Goal: Transaction & Acquisition: Purchase product/service

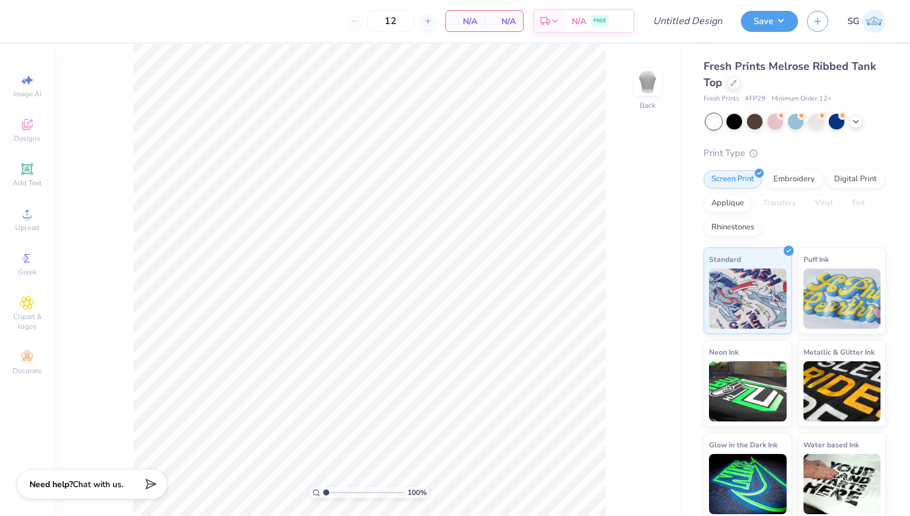
type input "50"
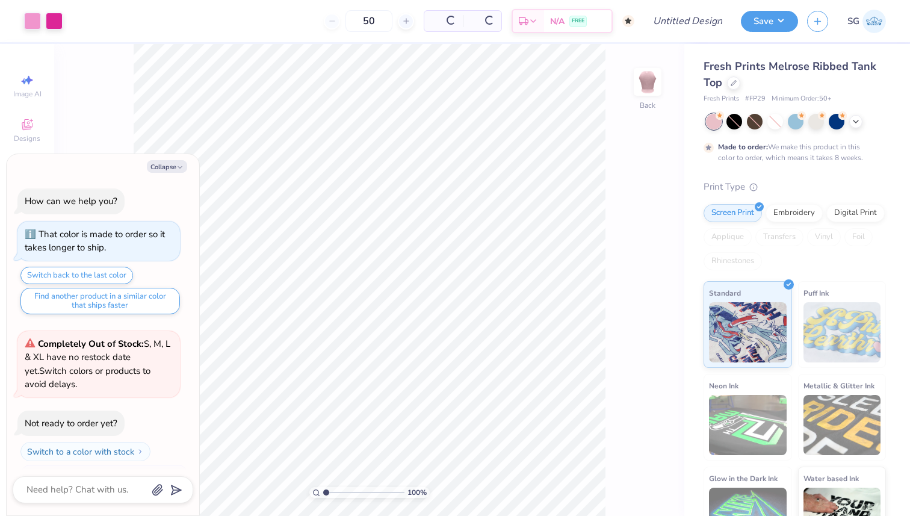
scroll to position [23, 0]
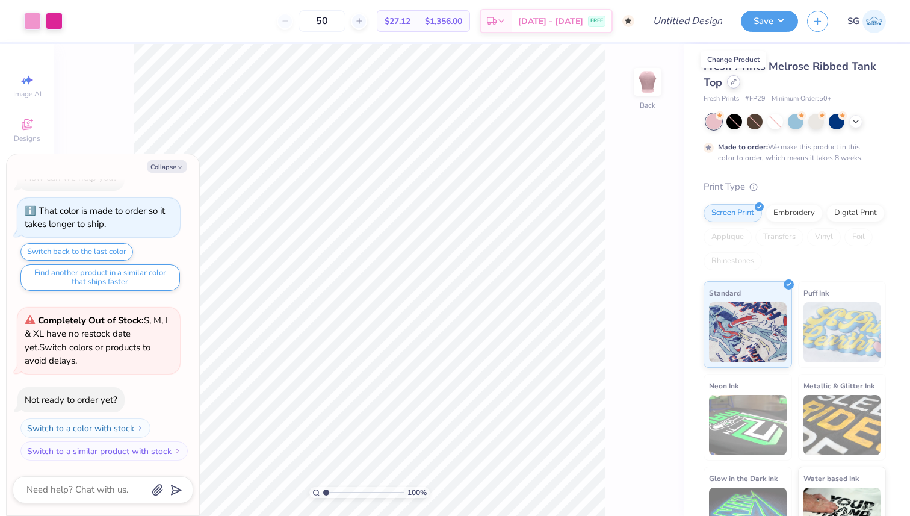
click at [733, 85] on div at bounding box center [733, 81] width 13 height 13
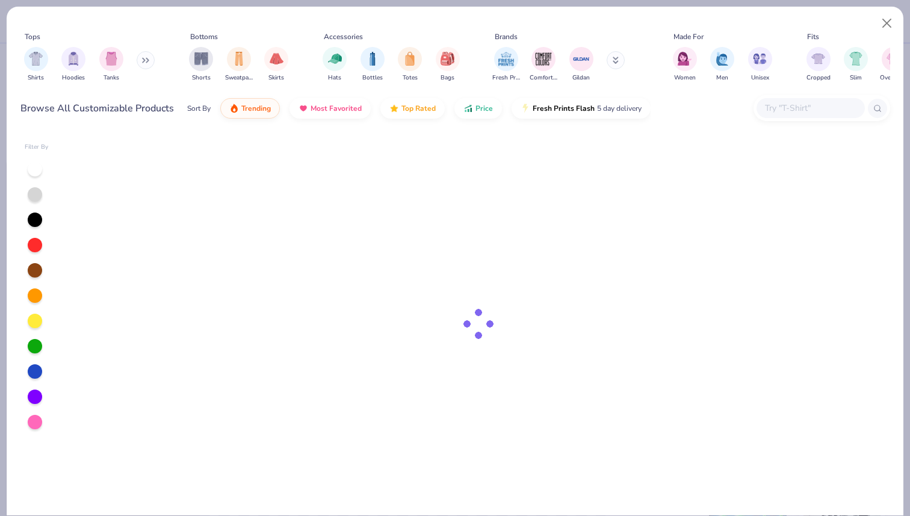
type textarea "x"
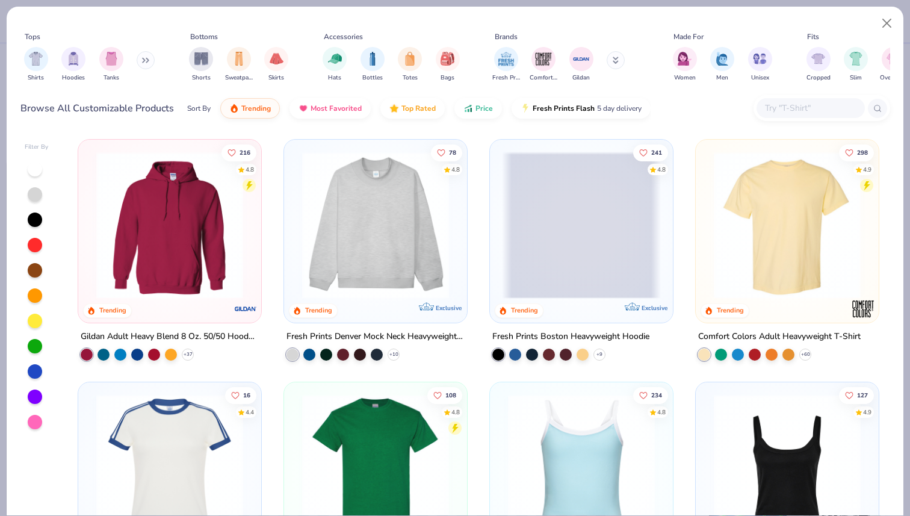
click at [797, 105] on input "text" at bounding box center [810, 108] width 93 height 14
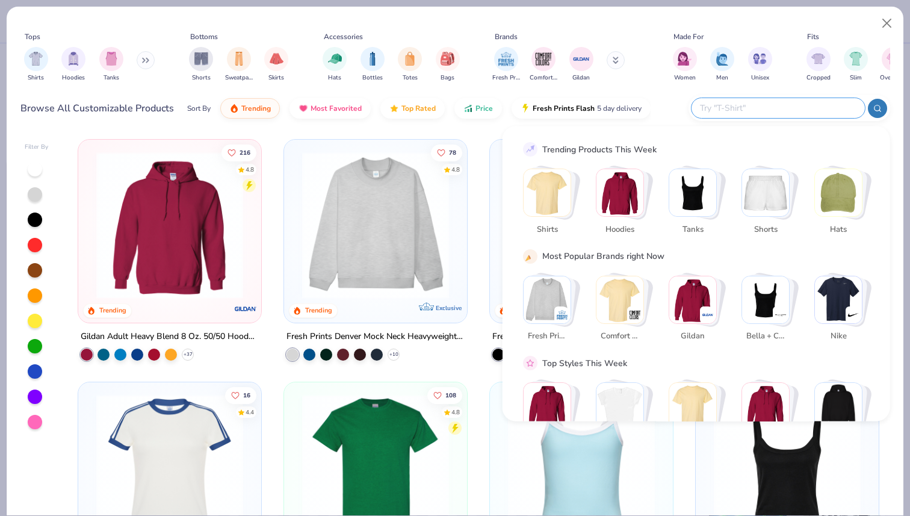
paste input "3001C"
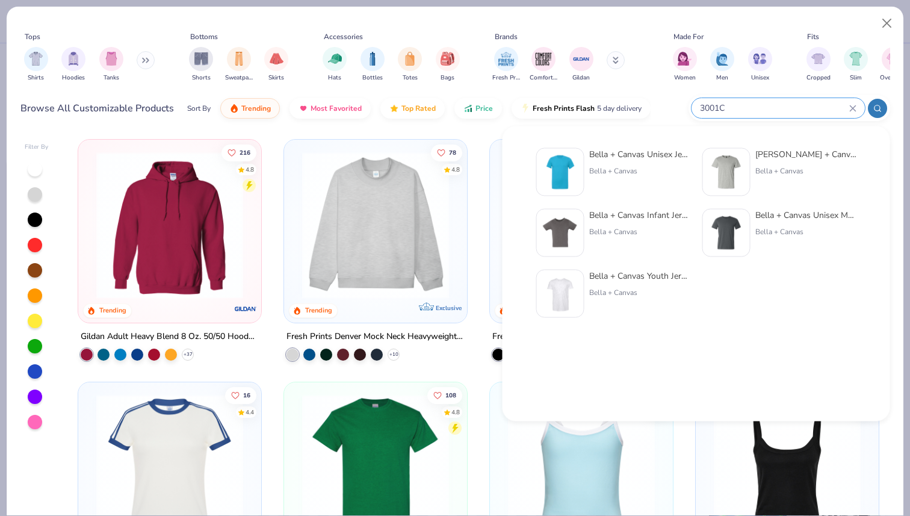
type input "3001C"
click at [632, 157] on div "Bella + Canvas Unisex Jersey Short-Sleeve T-Shirt" at bounding box center [639, 154] width 101 height 13
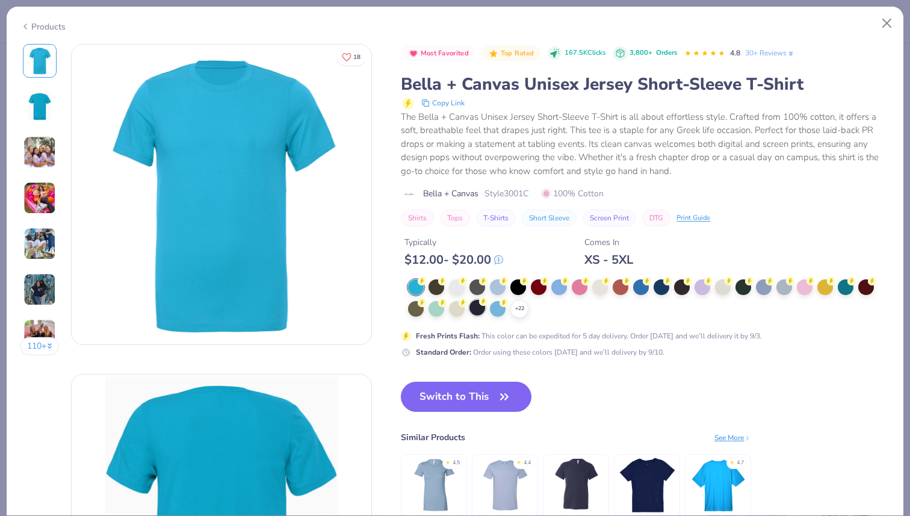
click at [483, 306] on div at bounding box center [478, 308] width 16 height 16
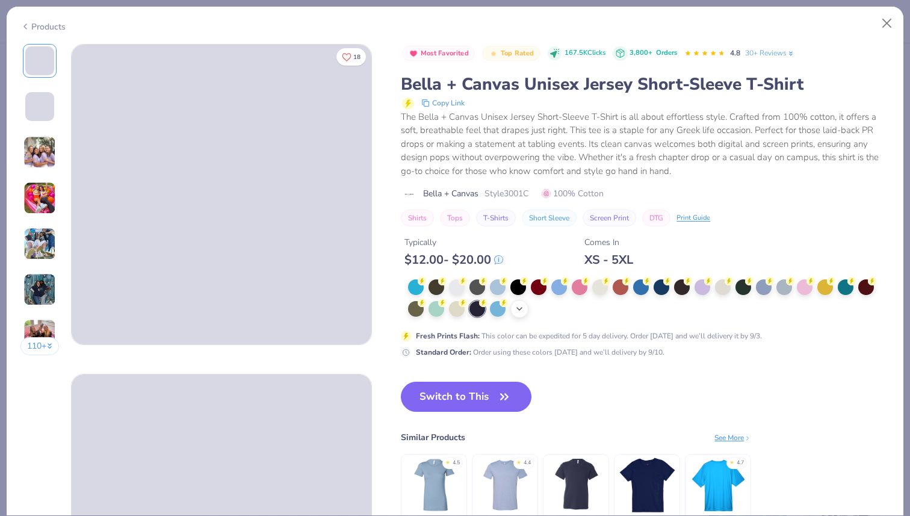
click at [518, 314] on icon at bounding box center [520, 309] width 10 height 10
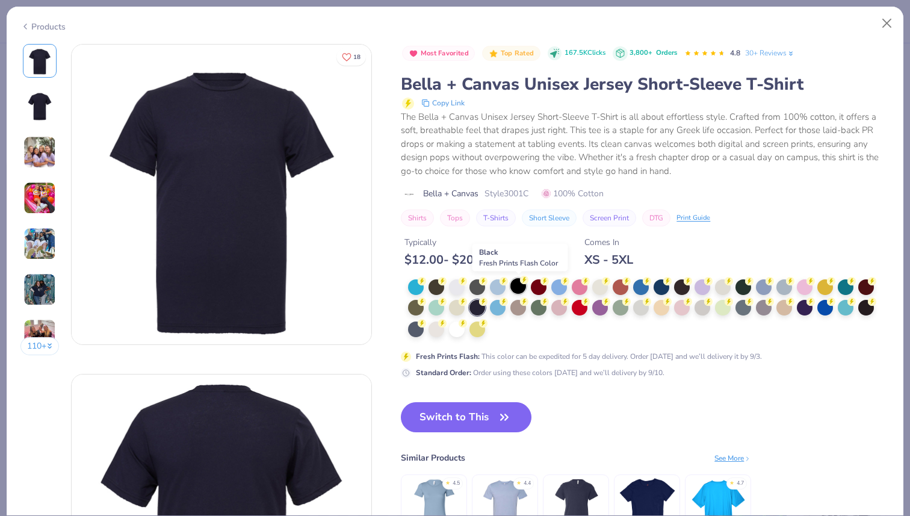
click at [520, 288] on div at bounding box center [519, 286] width 16 height 16
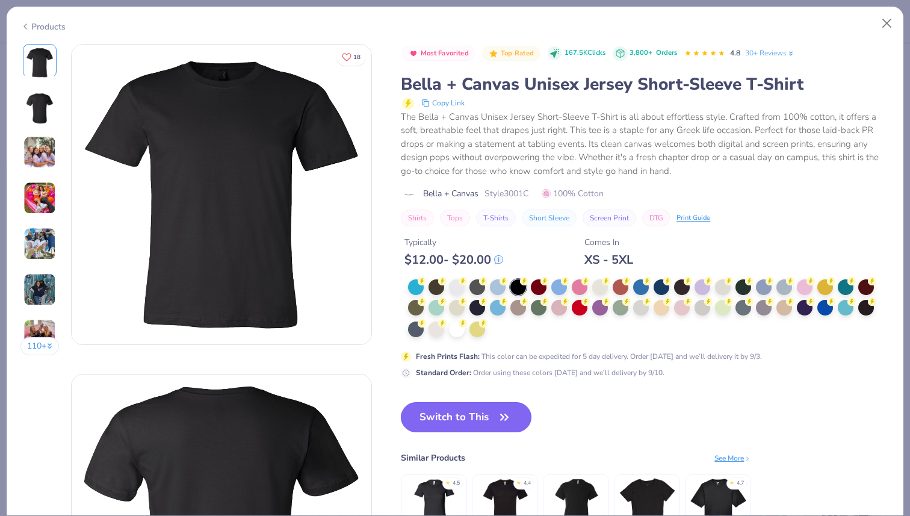
click at [461, 411] on button "Switch to This" at bounding box center [466, 417] width 131 height 30
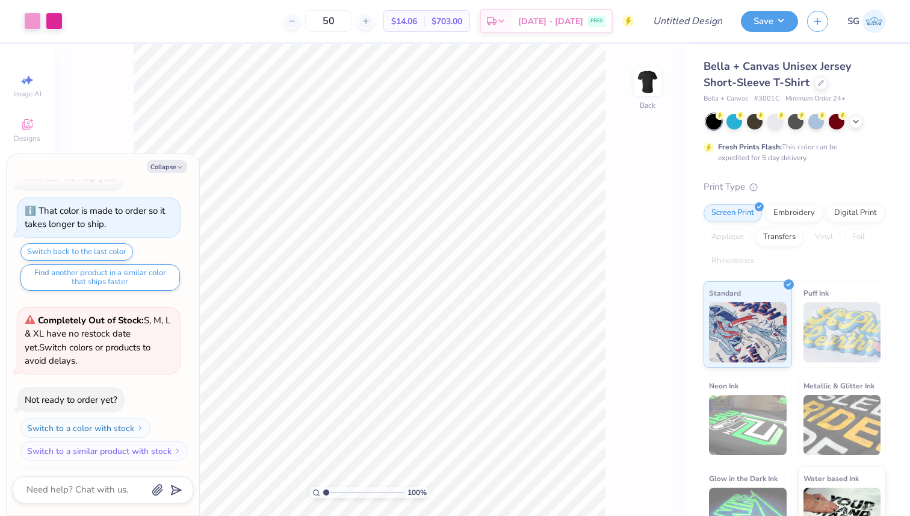
scroll to position [97, 0]
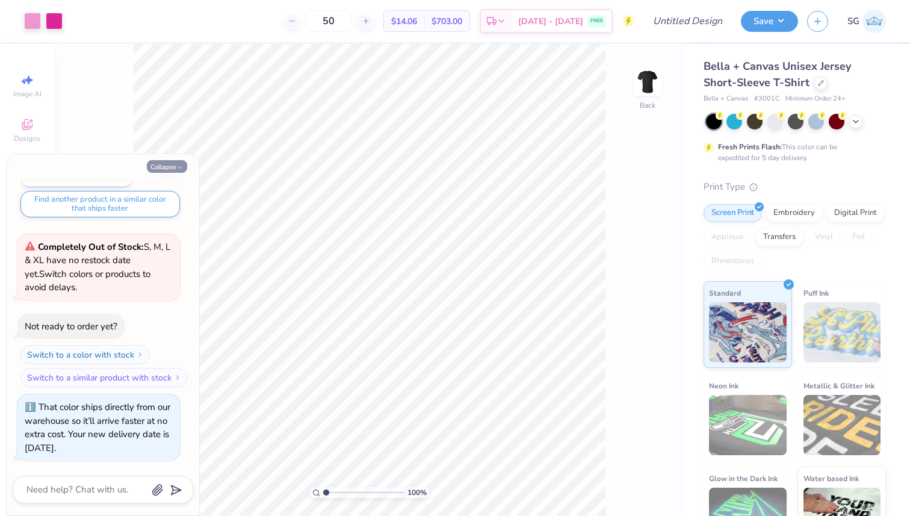
click at [181, 167] on icon "button" at bounding box center [179, 167] width 7 height 7
type textarea "x"
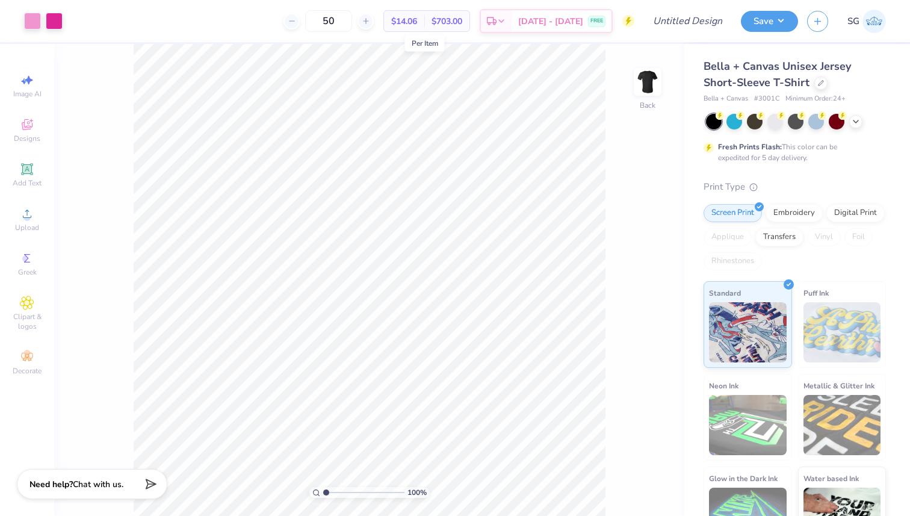
click at [417, 21] on span "$14.06" at bounding box center [404, 21] width 26 height 13
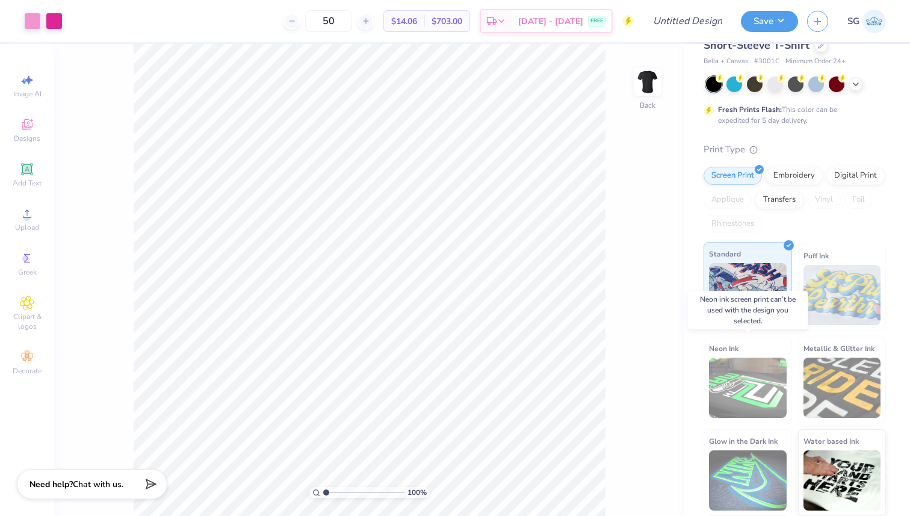
scroll to position [0, 0]
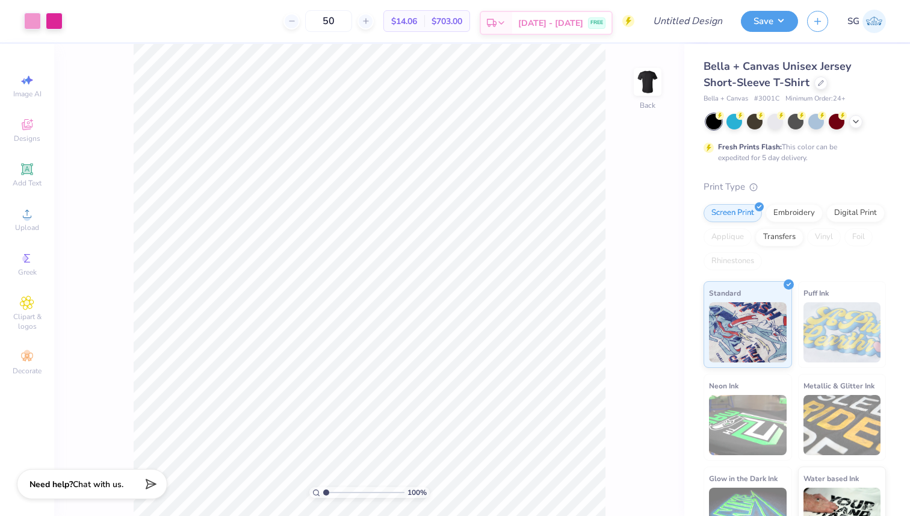
click at [559, 21] on span "[DATE] - [DATE]" at bounding box center [550, 23] width 65 height 13
